Goal: Task Accomplishment & Management: Manage account settings

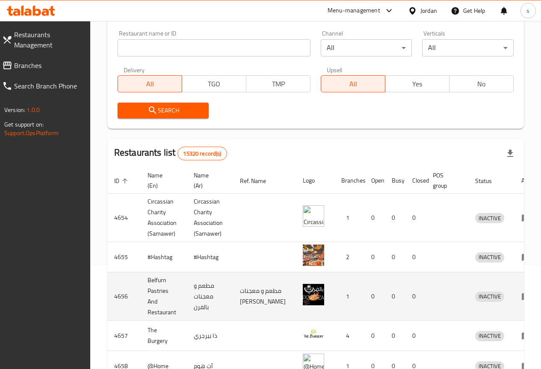
scroll to position [128, 0]
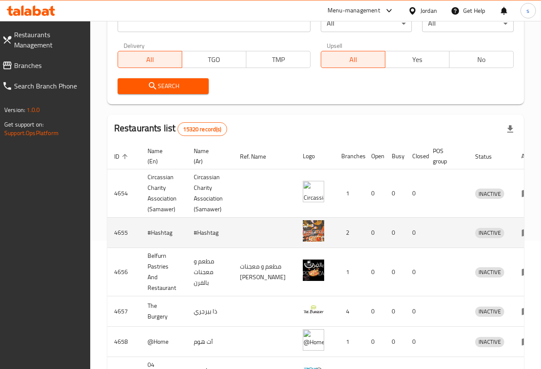
click at [303, 224] on img "enhanced table" at bounding box center [313, 230] width 21 height 21
click at [204, 229] on td "#Hashtag" at bounding box center [210, 233] width 46 height 30
click at [170, 233] on td "#Hashtag" at bounding box center [164, 233] width 46 height 30
click at [521, 233] on link "enhanced table" at bounding box center [529, 233] width 16 height 10
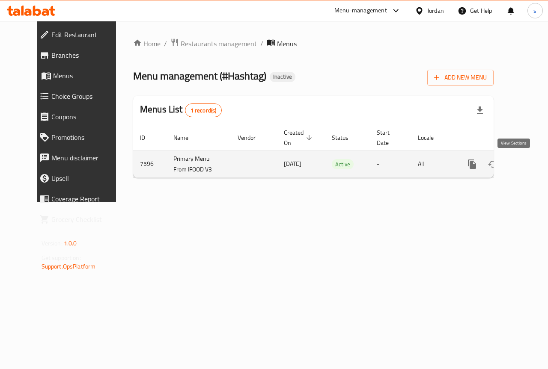
click at [523, 160] on link "enhanced table" at bounding box center [533, 164] width 21 height 21
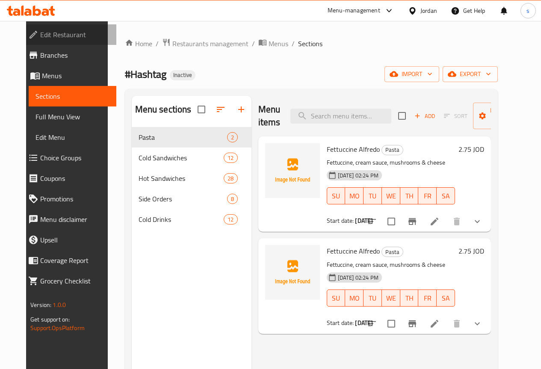
click at [21, 42] on link "Edit Restaurant" at bounding box center [68, 34] width 95 height 21
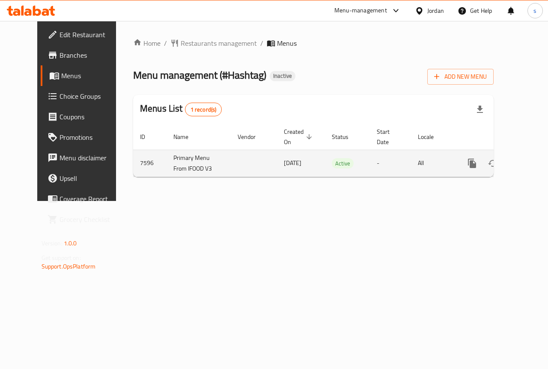
click at [528, 160] on icon "enhanced table" at bounding box center [533, 163] width 10 height 10
